Goal: Information Seeking & Learning: Learn about a topic

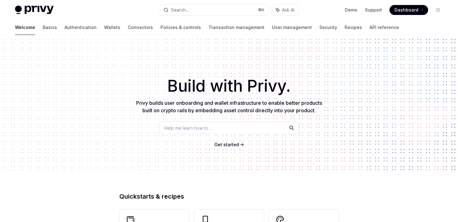
type textarea "*"
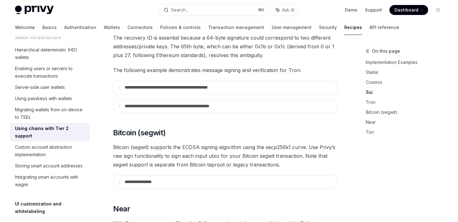
scroll to position [485, 0]
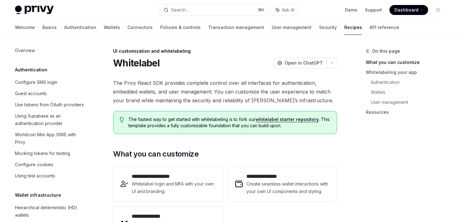
scroll to position [257, 0]
